Goal: Transaction & Acquisition: Purchase product/service

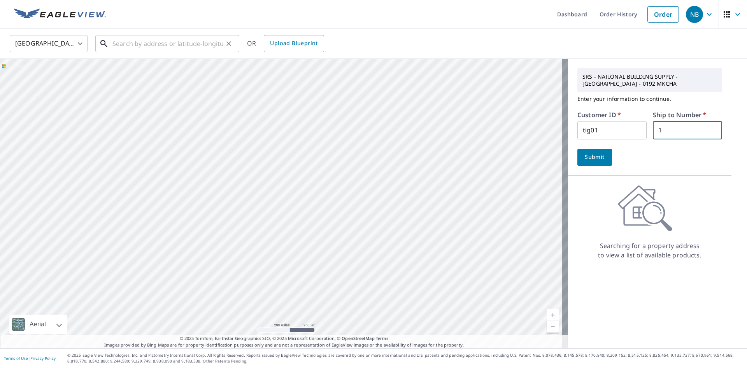
click at [191, 39] on input "text" at bounding box center [167, 44] width 111 height 22
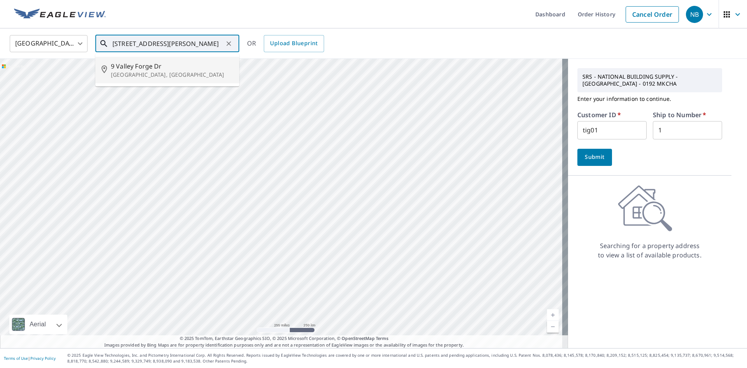
click at [137, 67] on span "9 Valley Forge Dr" at bounding box center [172, 65] width 122 height 9
type input "[STREET_ADDRESS][PERSON_NAME]"
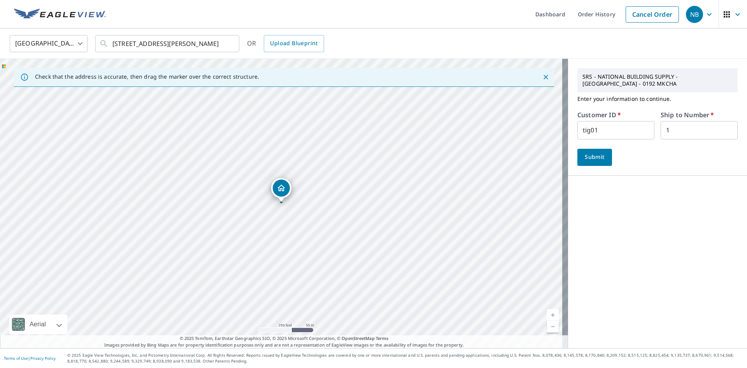
click at [583, 155] on span "Submit" at bounding box center [594, 157] width 22 height 10
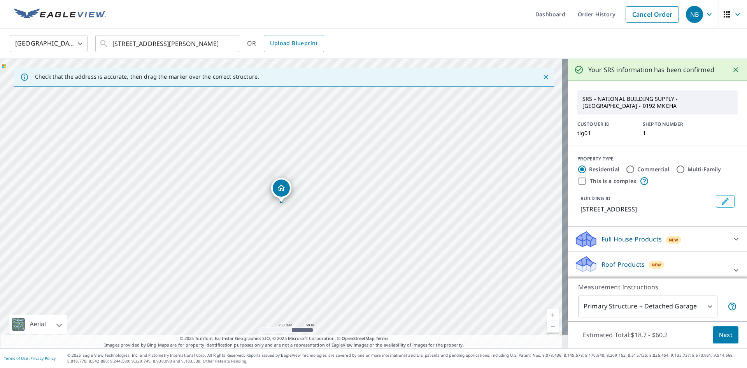
click at [715, 341] on button "Next" at bounding box center [726, 335] width 26 height 18
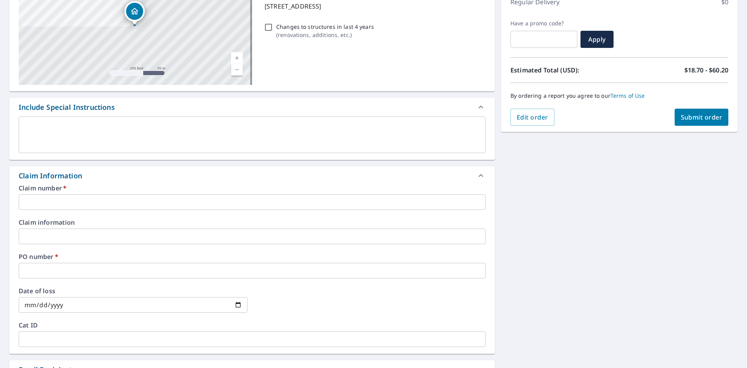
scroll to position [117, 0]
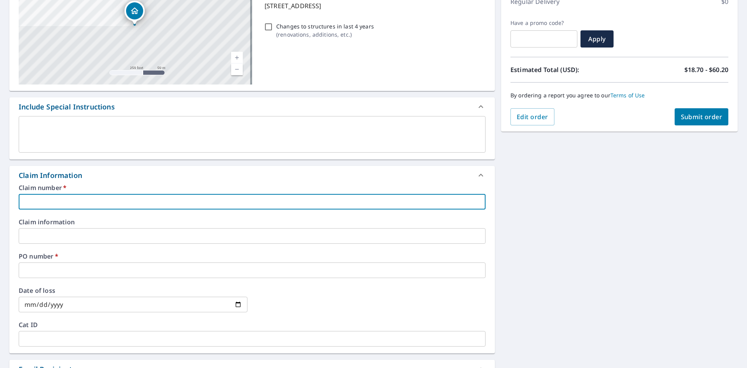
click at [77, 200] on input "text" at bounding box center [252, 202] width 467 height 16
type input "1"
checkbox input "true"
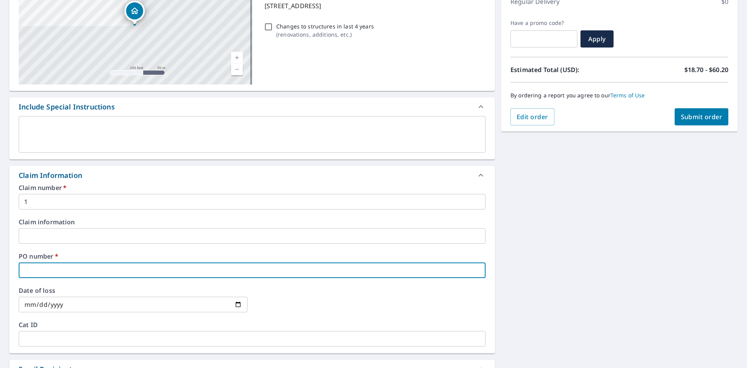
click at [40, 270] on input "text" at bounding box center [252, 270] width 467 height 16
type input "9"
checkbox input "true"
type input "9"
checkbox input "true"
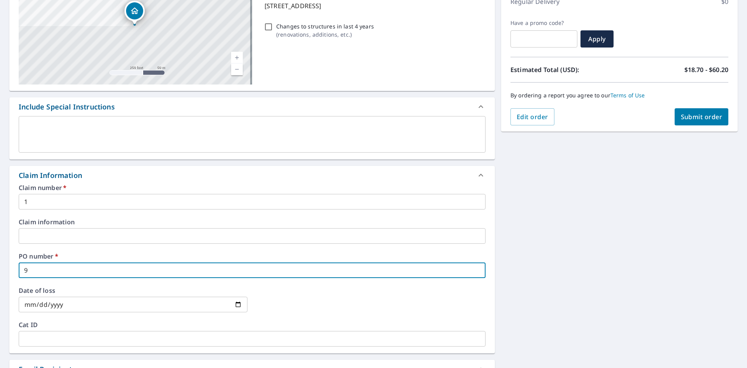
type input "9 V"
checkbox input "true"
type input "9 Va"
checkbox input "true"
type input "9 Val"
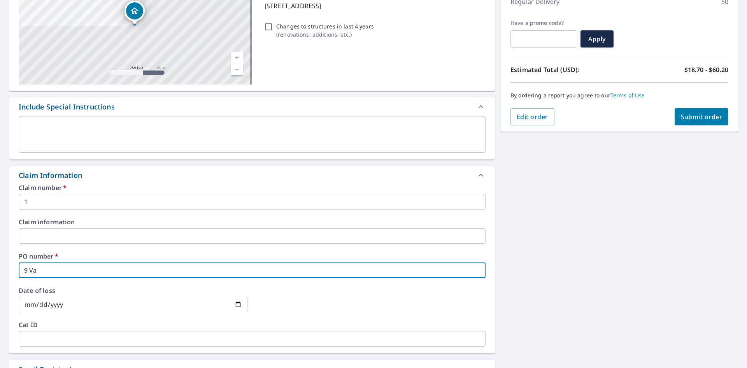
checkbox input "true"
type input "9 Vall"
checkbox input "true"
type input "9 [PERSON_NAME]"
checkbox input "true"
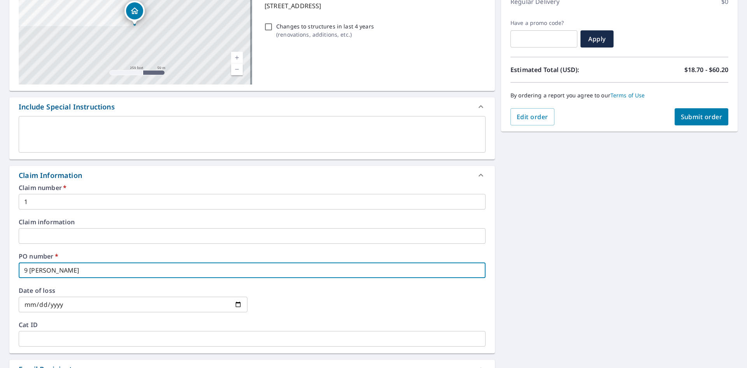
type input "9 Valley"
checkbox input "true"
type input "9 Valley"
checkbox input "true"
type input "9 Valley F"
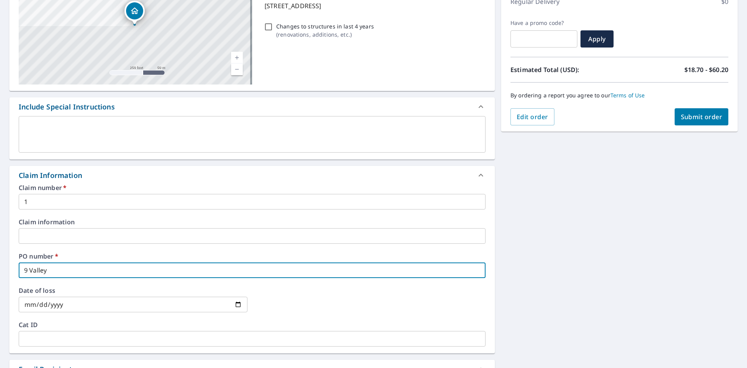
checkbox input "true"
type input "9 Valley Fo"
checkbox input "true"
type input "9 Valley For"
checkbox input "true"
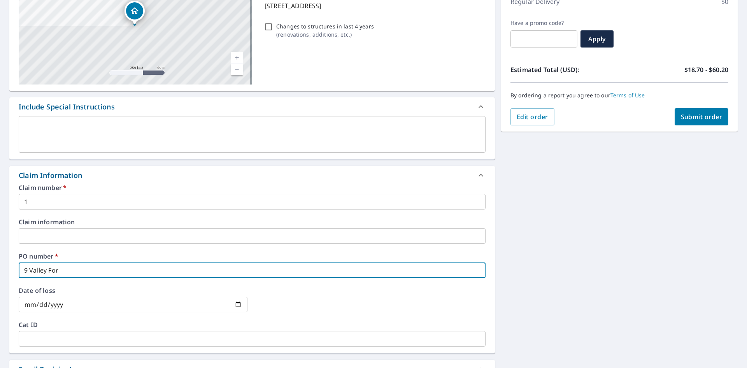
type input "9 Valley Forg"
checkbox input "true"
type input "9 Valley Forge"
checkbox input "true"
type input "9 Valley Forge"
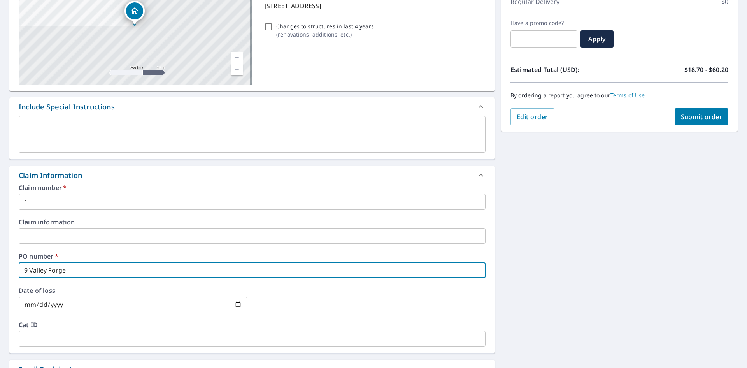
checkbox input "true"
type input "9 Valley Forge W"
checkbox input "true"
type input "9 Valley Forge Wh"
checkbox input "true"
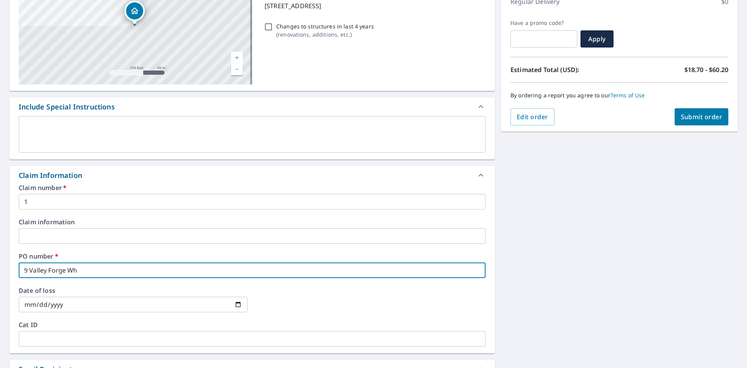
type input "9 Valley Forge Whi"
checkbox input "true"
type input "9 Valley Forge Whip"
checkbox input "true"
type input "9 Valley Forge [PERSON_NAME]"
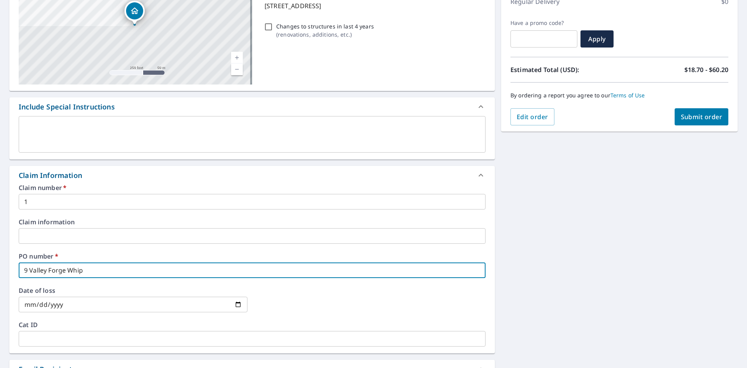
checkbox input "true"
type input "9 Valley Forge Whippa"
checkbox input "true"
type input "9 Valley Forge [GEOGRAPHIC_DATA]"
checkbox input "true"
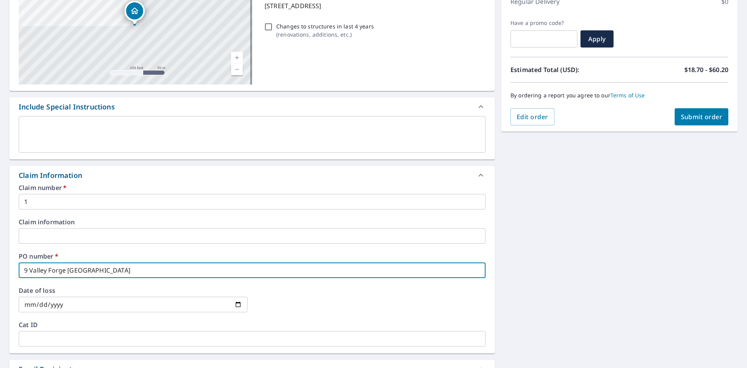
type input "9 Valley Forge Whippany"
checkbox input "true"
type input "9 Valley Forge Whippany"
click at [700, 113] on span "Submit order" at bounding box center [702, 116] width 42 height 9
checkbox input "true"
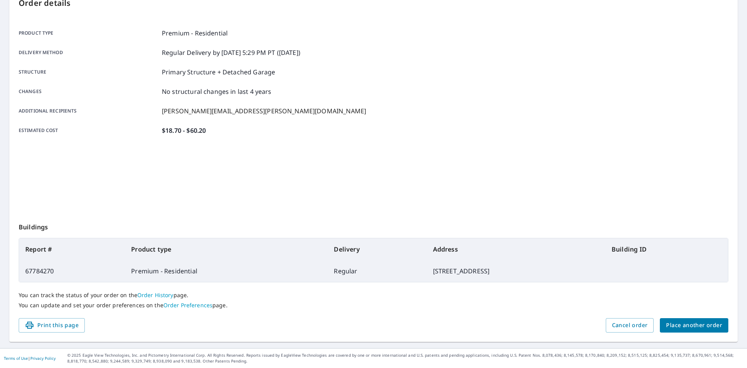
scroll to position [90, 0]
